Goal: Information Seeking & Learning: Learn about a topic

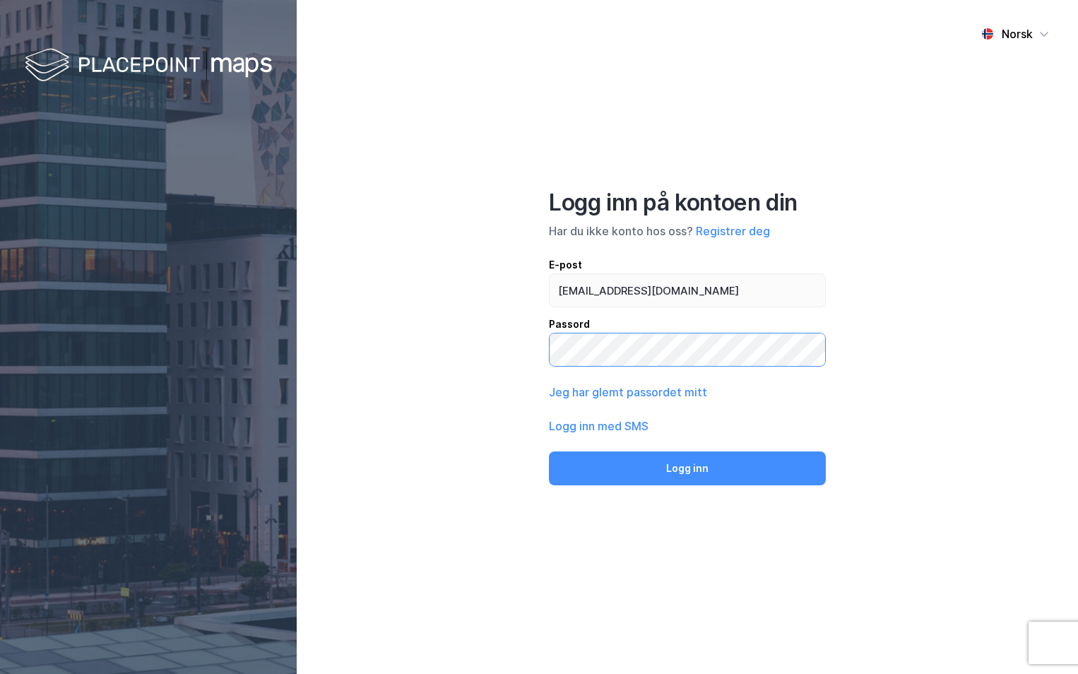
click at [549, 451] on button "Logg inn" at bounding box center [687, 468] width 277 height 34
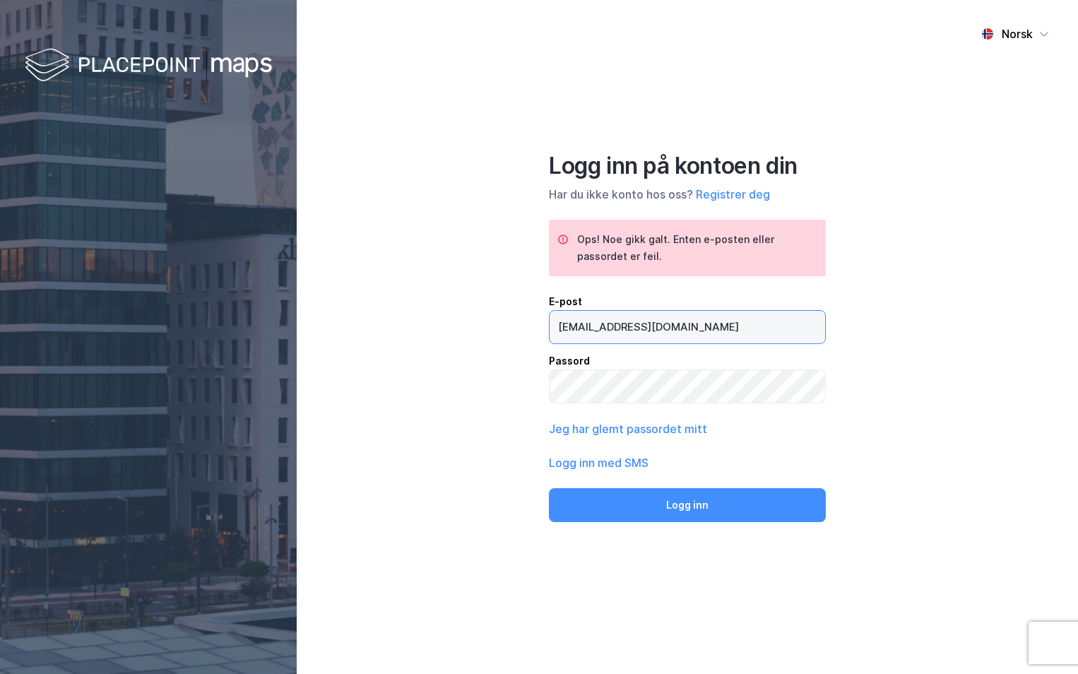
click at [598, 328] on input "[EMAIL_ADDRESS][DOMAIN_NAME]" at bounding box center [687, 327] width 275 height 32
type input "[PERSON_NAME][EMAIL_ADDRESS][DOMAIN_NAME]"
click at [549, 488] on button "Logg inn" at bounding box center [687, 505] width 277 height 34
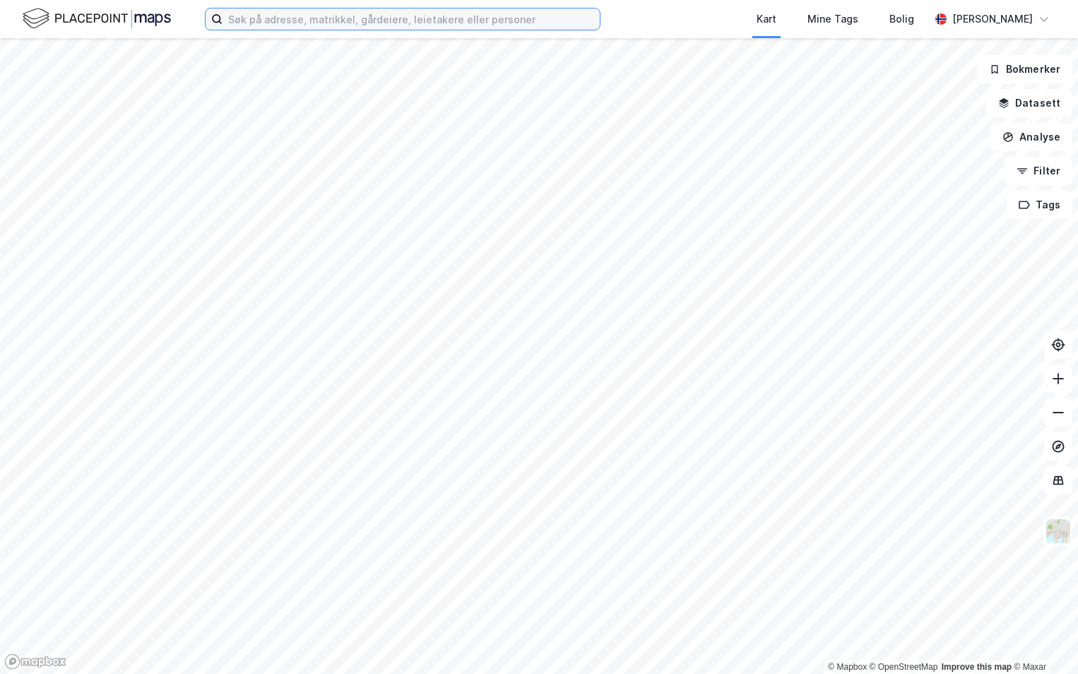
click at [365, 16] on input at bounding box center [411, 18] width 377 height 21
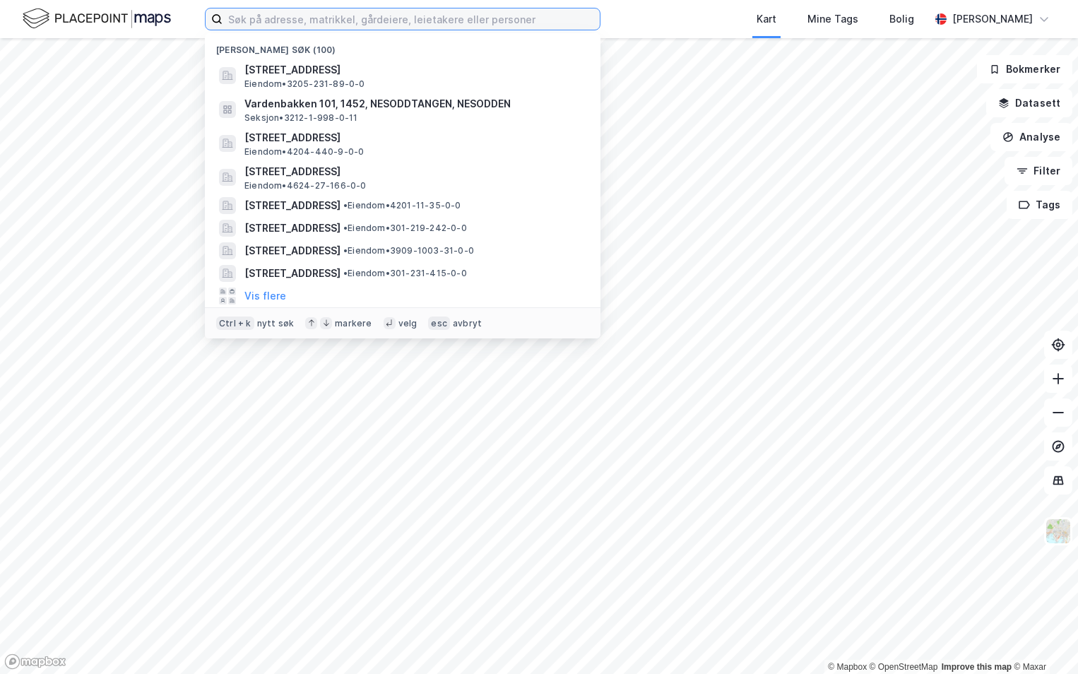
paste input "3238-129/213/0/0"
type input "3238-129/213/0/0"
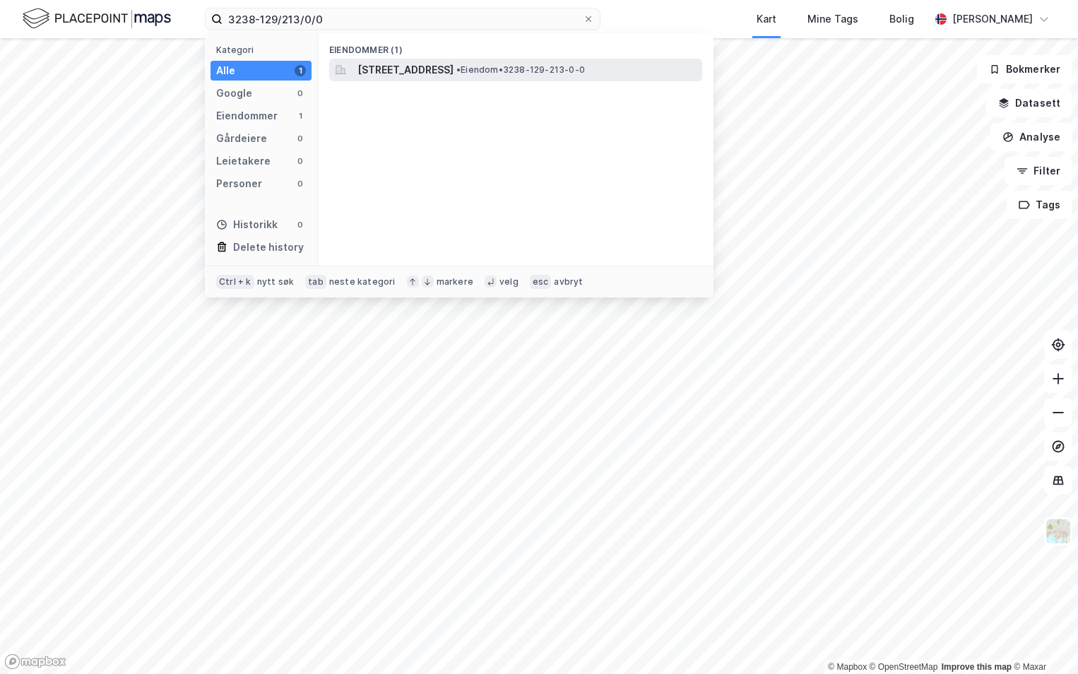
click at [441, 66] on span "[STREET_ADDRESS]" at bounding box center [405, 69] width 96 height 17
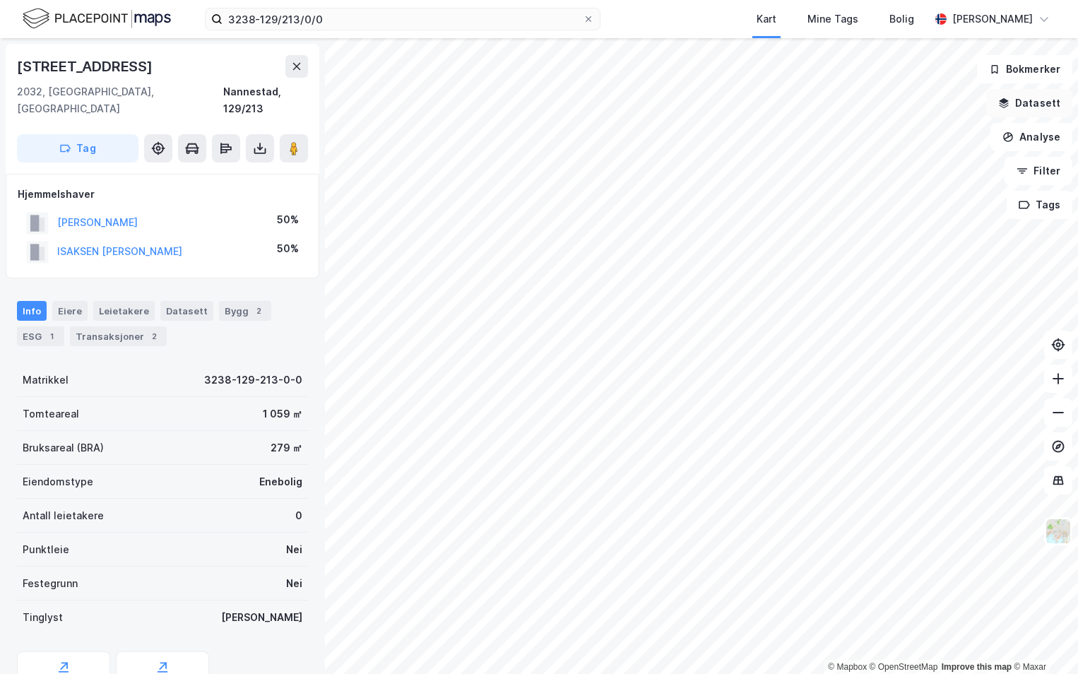
click at [1033, 104] on button "Datasett" at bounding box center [1029, 103] width 86 height 28
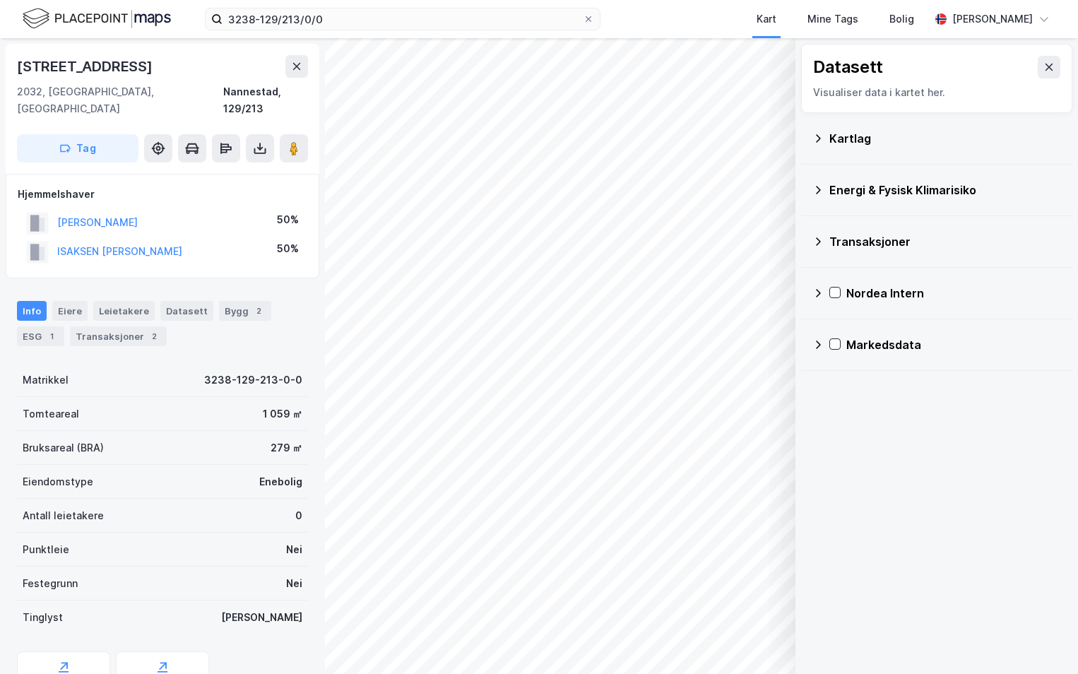
click at [831, 137] on div "Kartlag" at bounding box center [945, 138] width 232 height 17
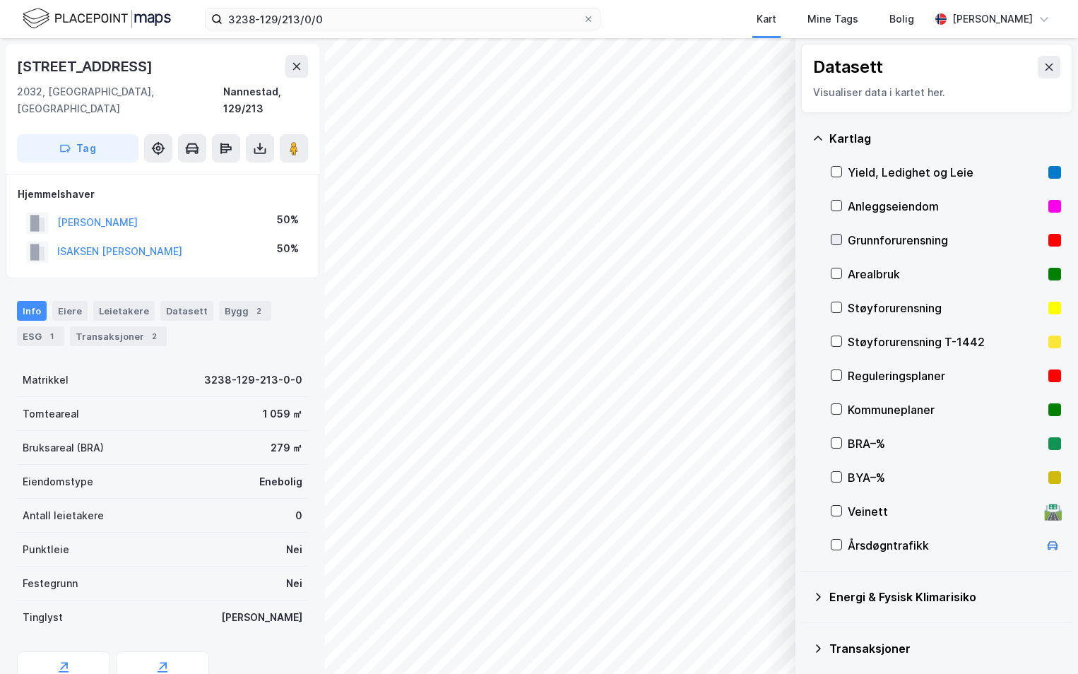
click at [836, 240] on icon at bounding box center [836, 240] width 10 height 10
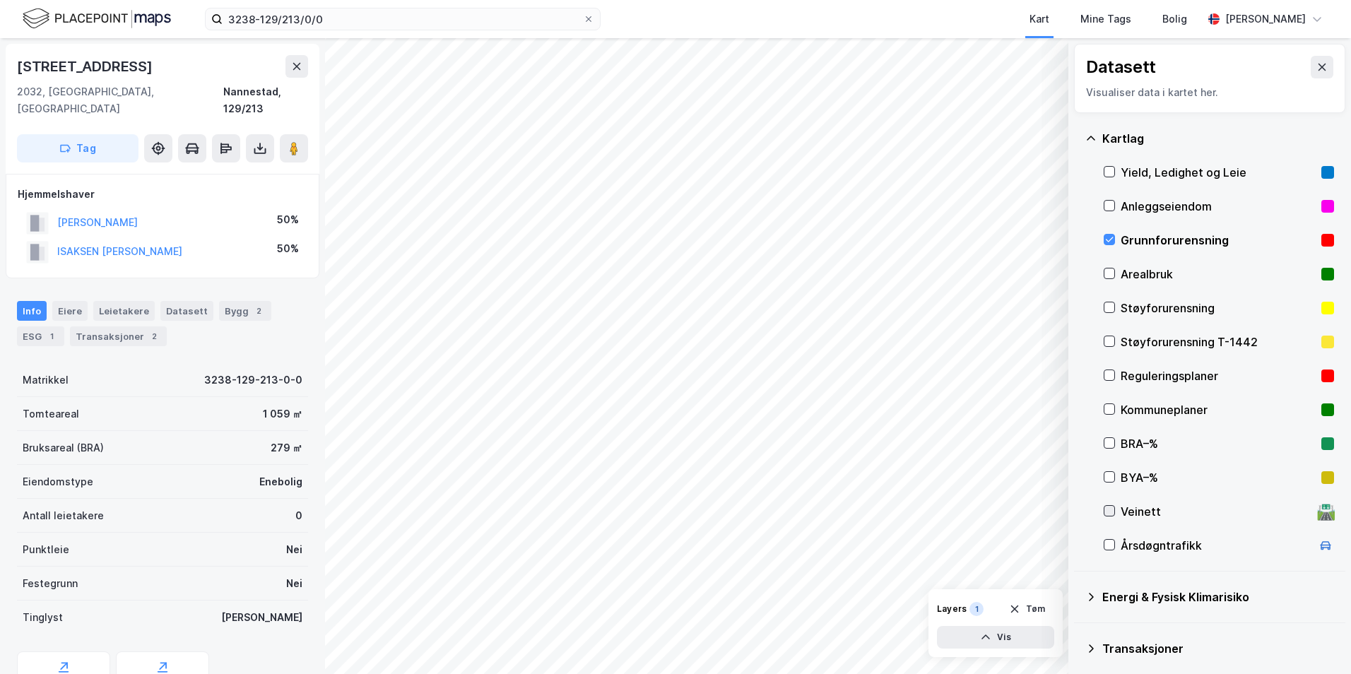
scroll to position [109, 0]
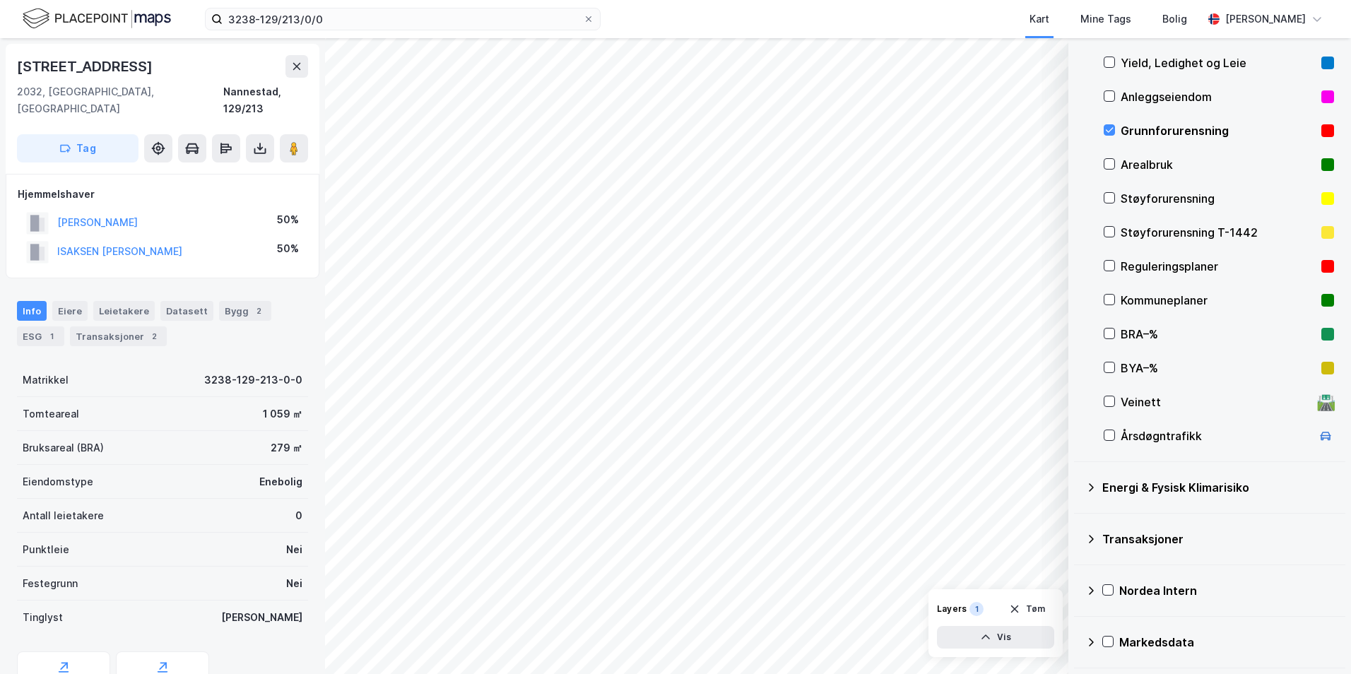
click at [1077, 488] on icon at bounding box center [1090, 487] width 11 height 11
click at [1077, 523] on icon at bounding box center [1126, 521] width 10 height 10
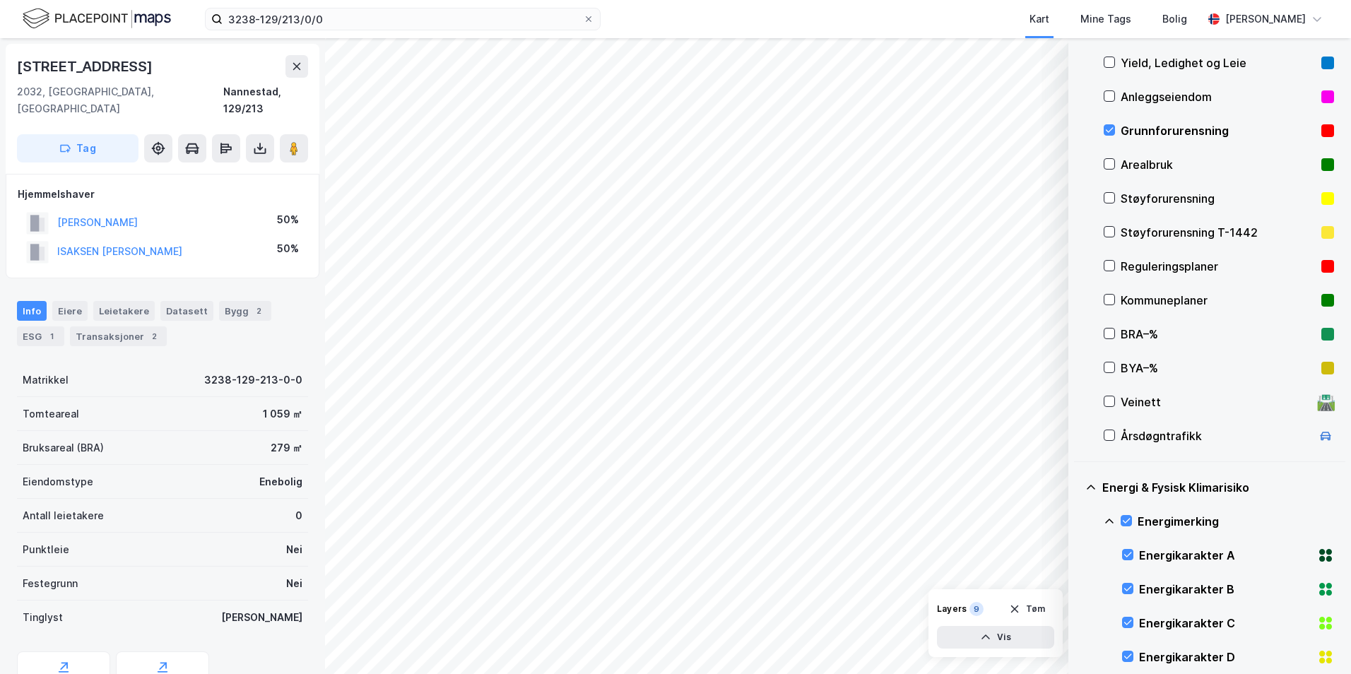
click at [1077, 520] on icon at bounding box center [1108, 521] width 11 height 11
click at [1077, 588] on icon at bounding box center [1126, 588] width 10 height 10
click at [1077, 588] on icon at bounding box center [1108, 588] width 11 height 11
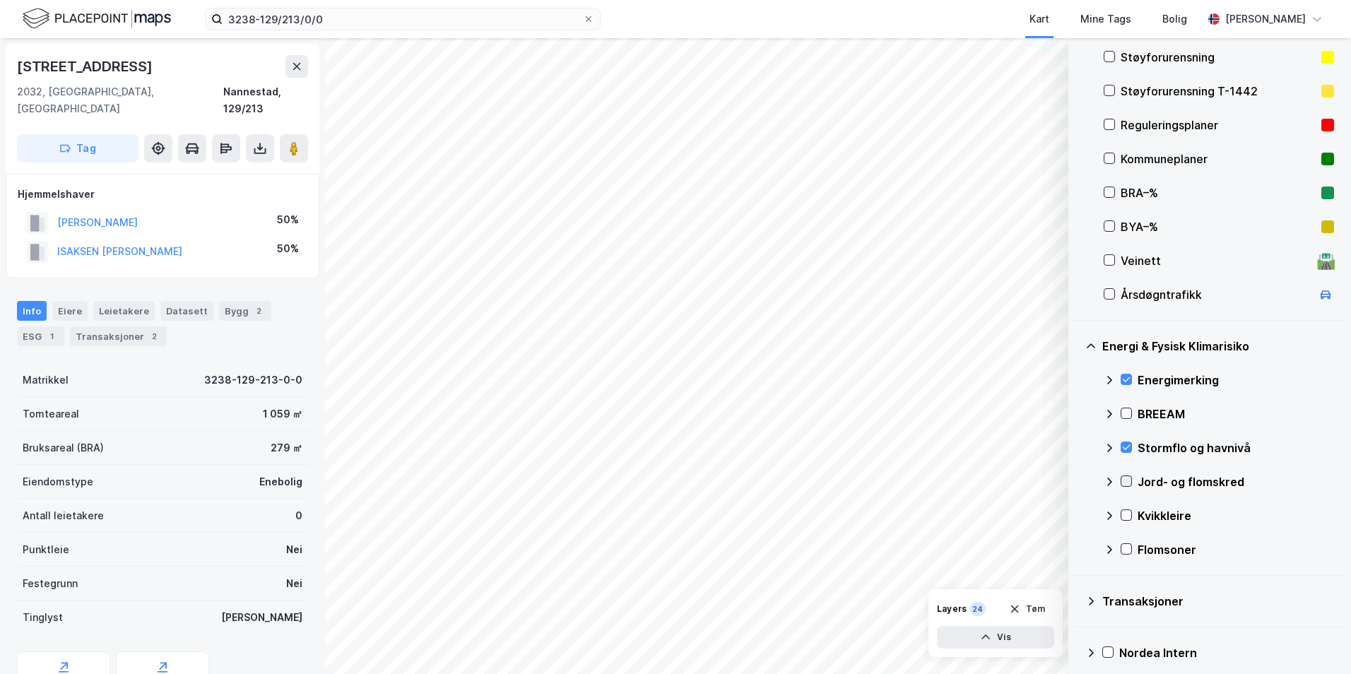
click at [1077, 480] on icon at bounding box center [1126, 481] width 10 height 10
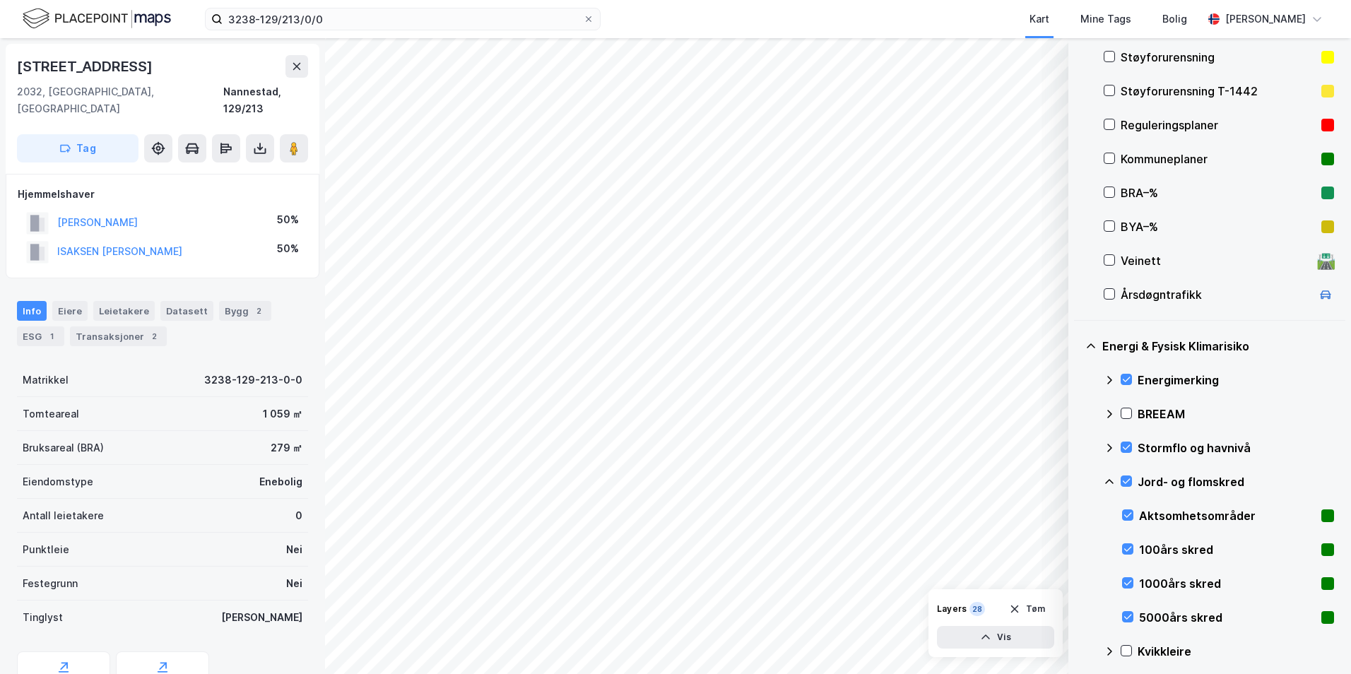
click at [1077, 482] on icon at bounding box center [1108, 481] width 11 height 11
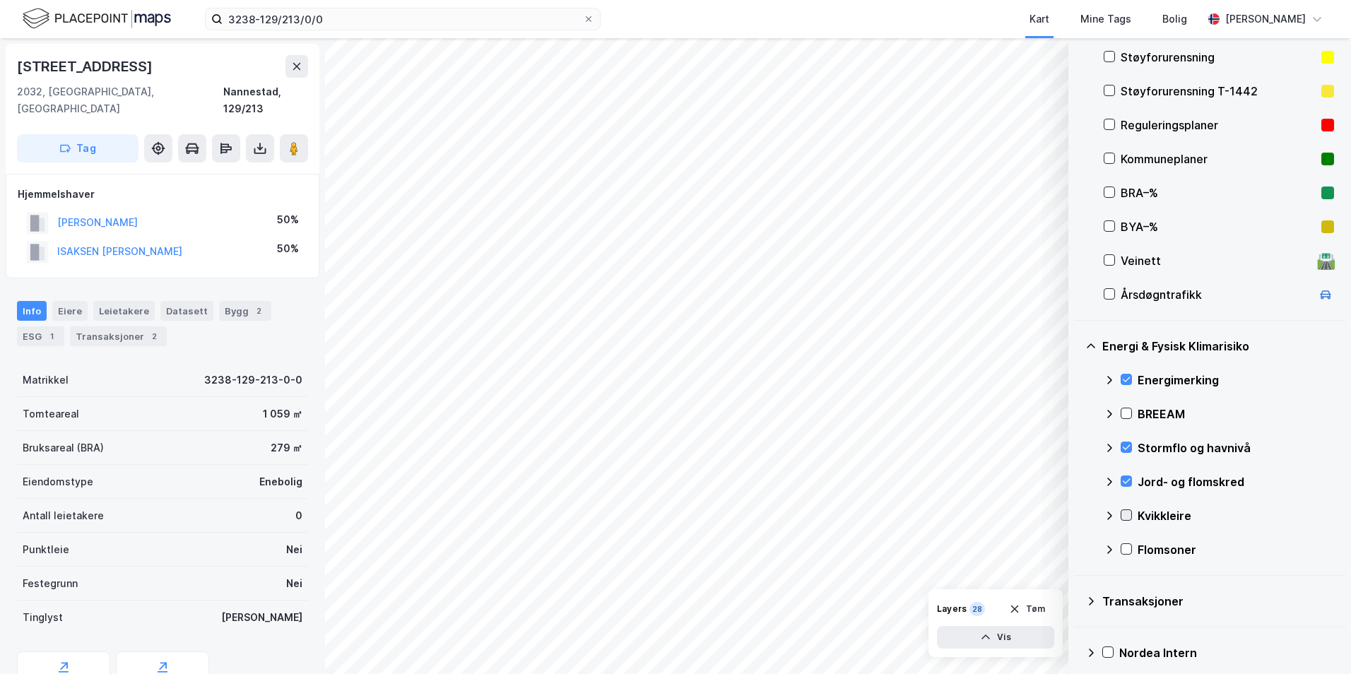
click at [1077, 514] on icon at bounding box center [1126, 515] width 10 height 10
click at [1077, 516] on icon at bounding box center [1108, 515] width 11 height 11
click at [1077, 550] on icon at bounding box center [1126, 549] width 8 height 5
click at [1077, 551] on icon at bounding box center [1108, 549] width 11 height 11
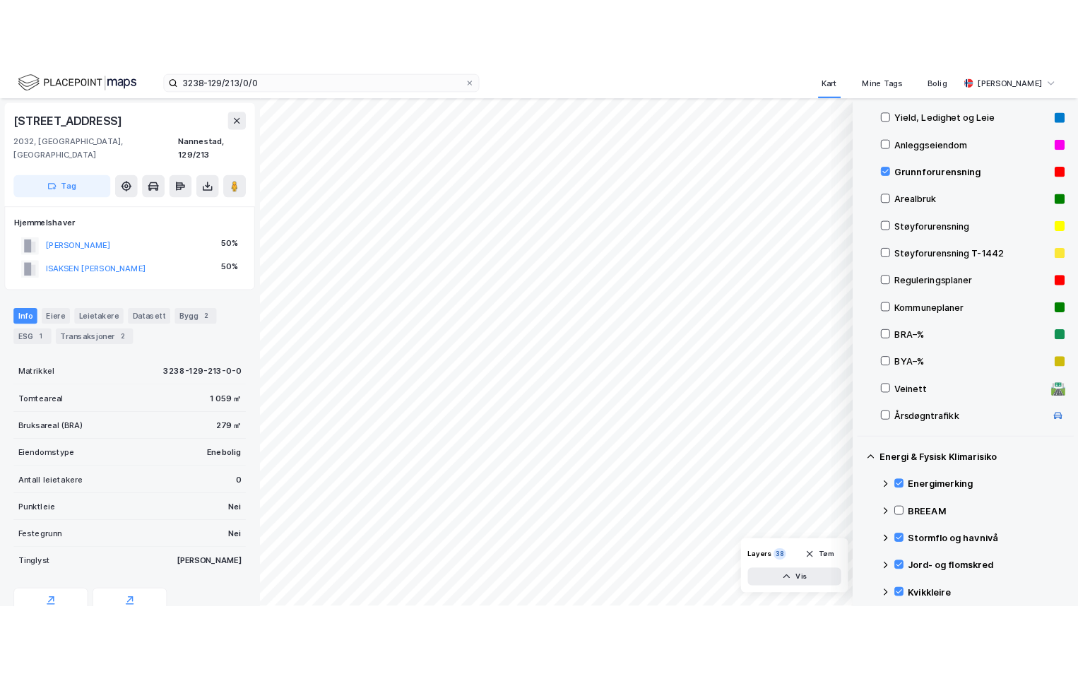
scroll to position [180, 0]
